Goal: Browse casually

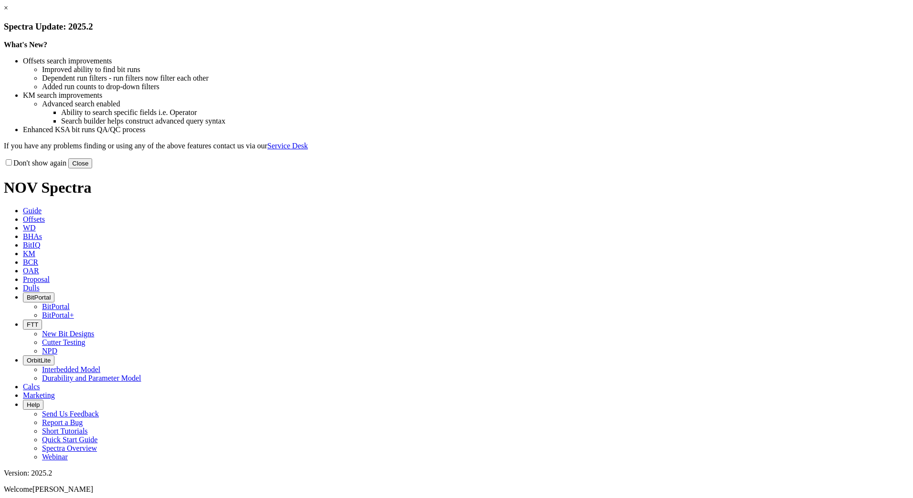
click at [92, 168] on button "Close" at bounding box center [80, 163] width 24 height 10
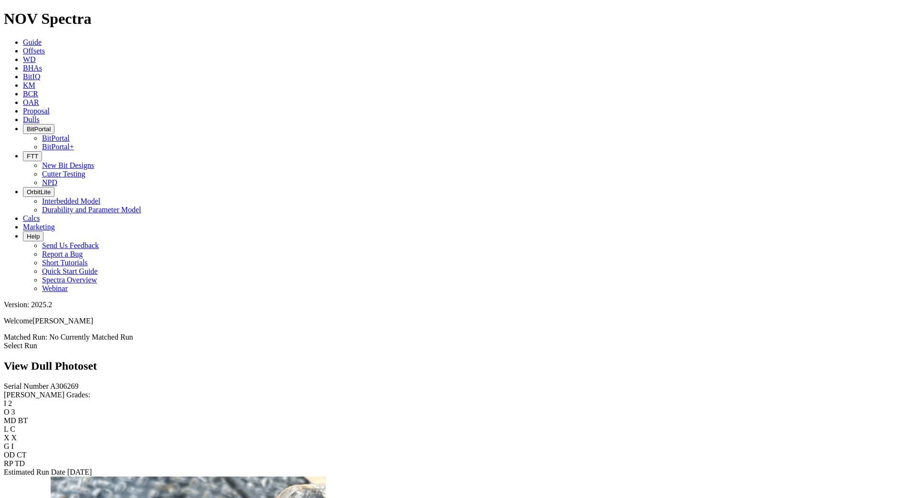
scroll to position [1766, 0]
